Goal: Understand process/instructions

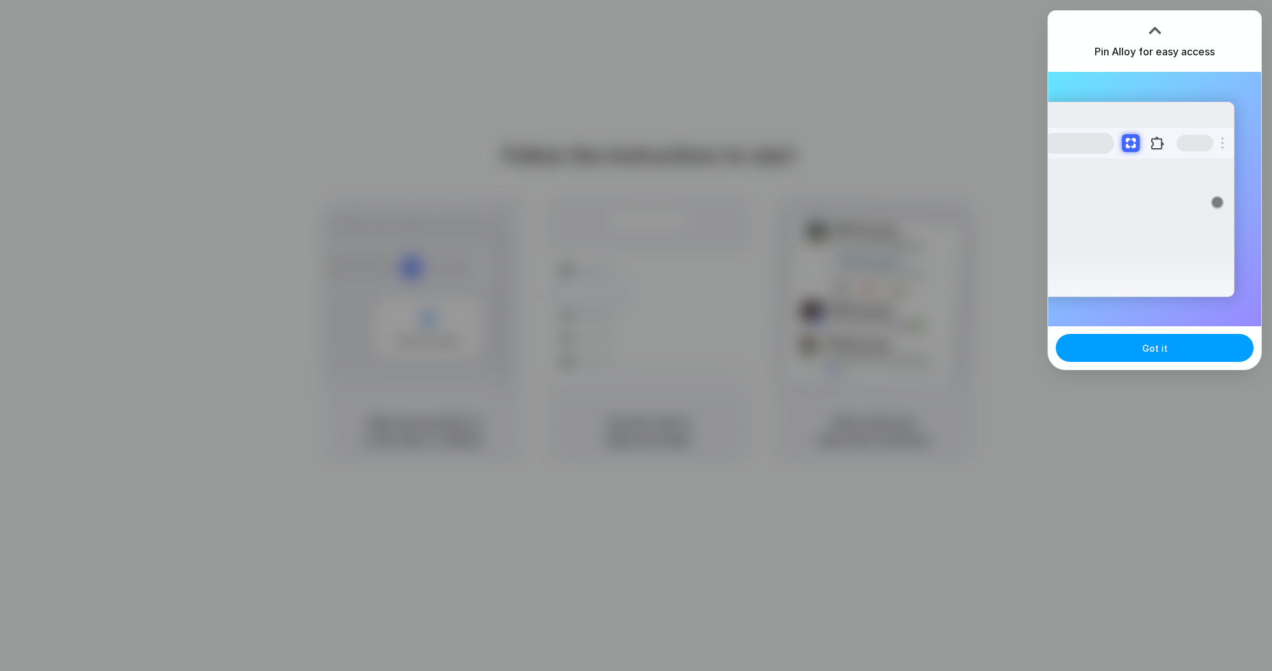
click at [1162, 348] on span "Got it" at bounding box center [1154, 347] width 25 height 13
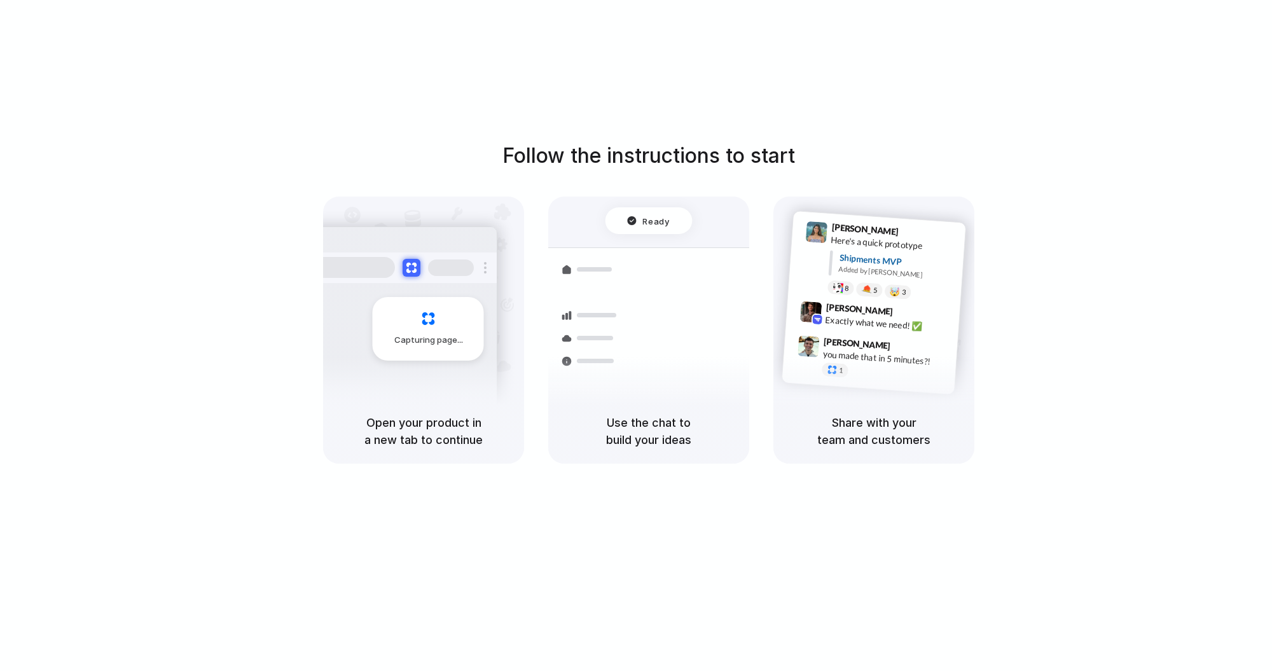
drag, startPoint x: 1163, startPoint y: 31, endPoint x: 1153, endPoint y: 25, distance: 11.1
click at [1061, 29] on body "Follow the instructions to start Capturing page Open your product in a new tab …" at bounding box center [636, 335] width 1272 height 671
drag, startPoint x: 1154, startPoint y: 19, endPoint x: 1177, endPoint y: 153, distance: 136.1
click at [636, 336] on div at bounding box center [636, 336] width 0 height 0
